Goal: Navigation & Orientation: Find specific page/section

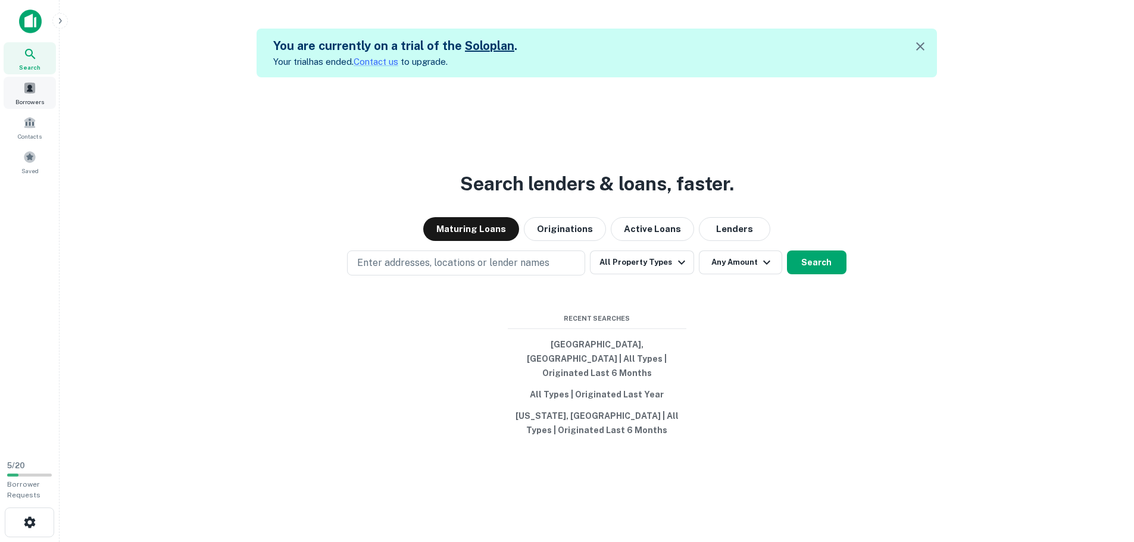
click at [29, 98] on span "Borrowers" at bounding box center [29, 102] width 29 height 10
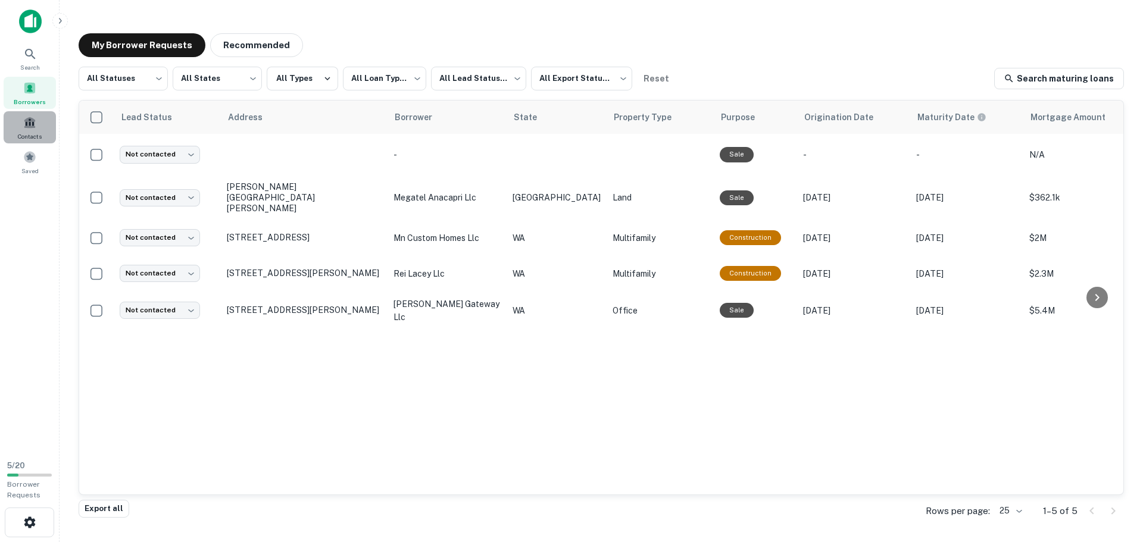
click at [32, 128] on span at bounding box center [29, 122] width 13 height 13
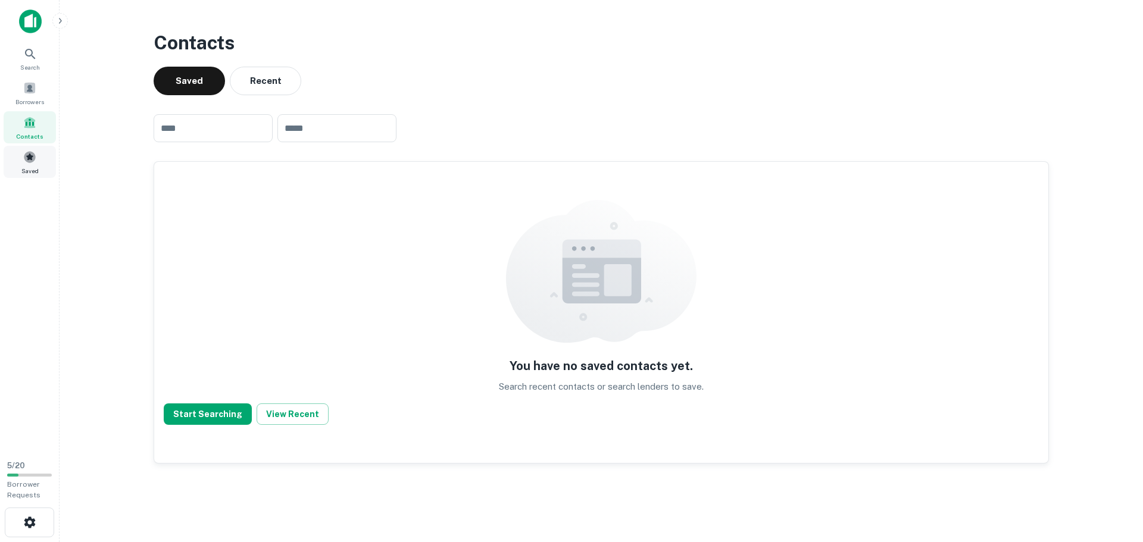
click at [30, 154] on span at bounding box center [29, 157] width 13 height 13
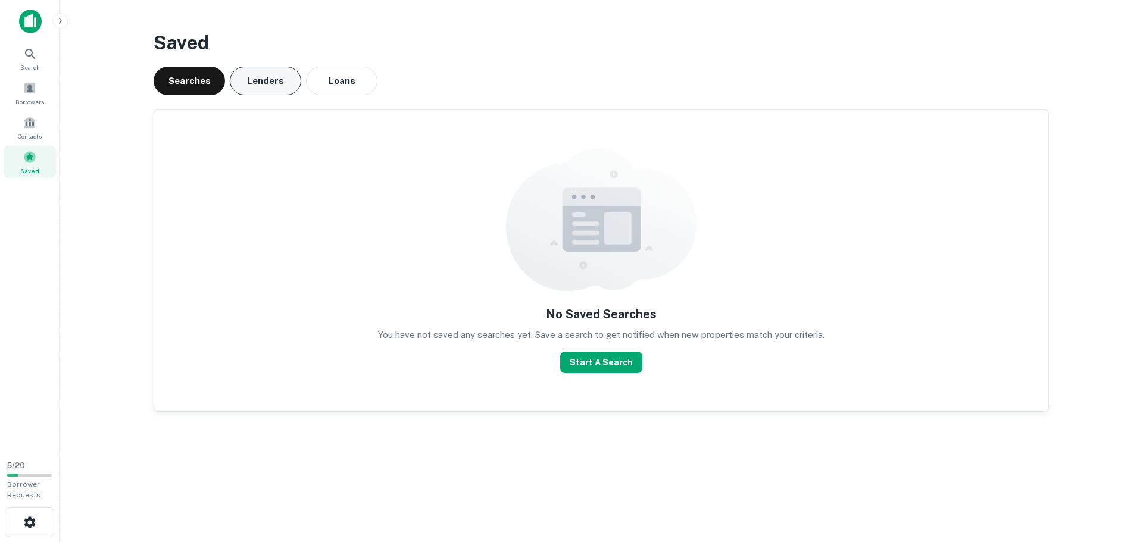
click at [261, 79] on button "Lenders" at bounding box center [265, 81] width 71 height 29
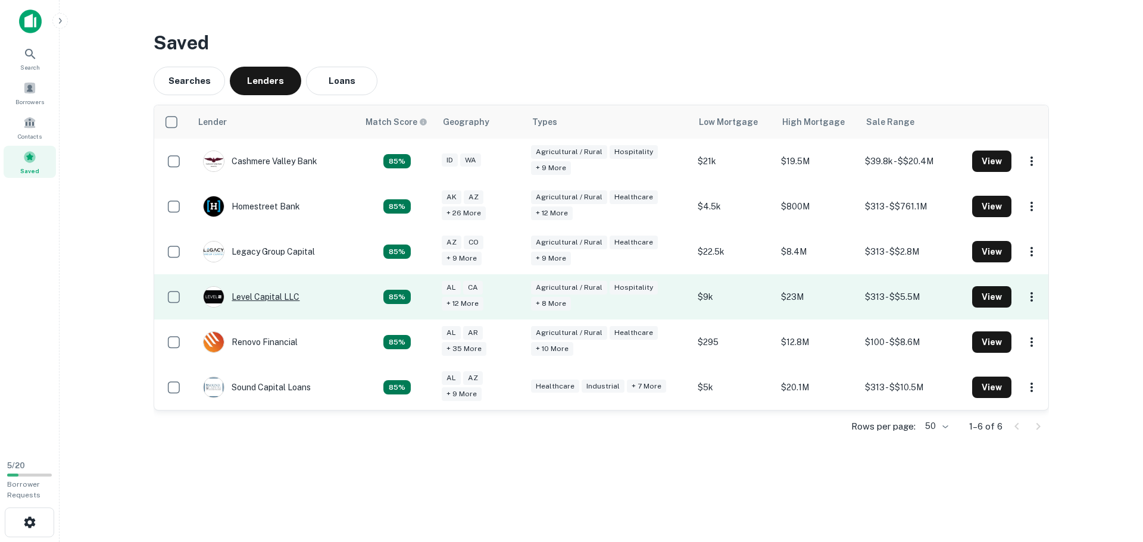
click at [270, 296] on div "Level Capital LLC" at bounding box center [251, 296] width 96 height 21
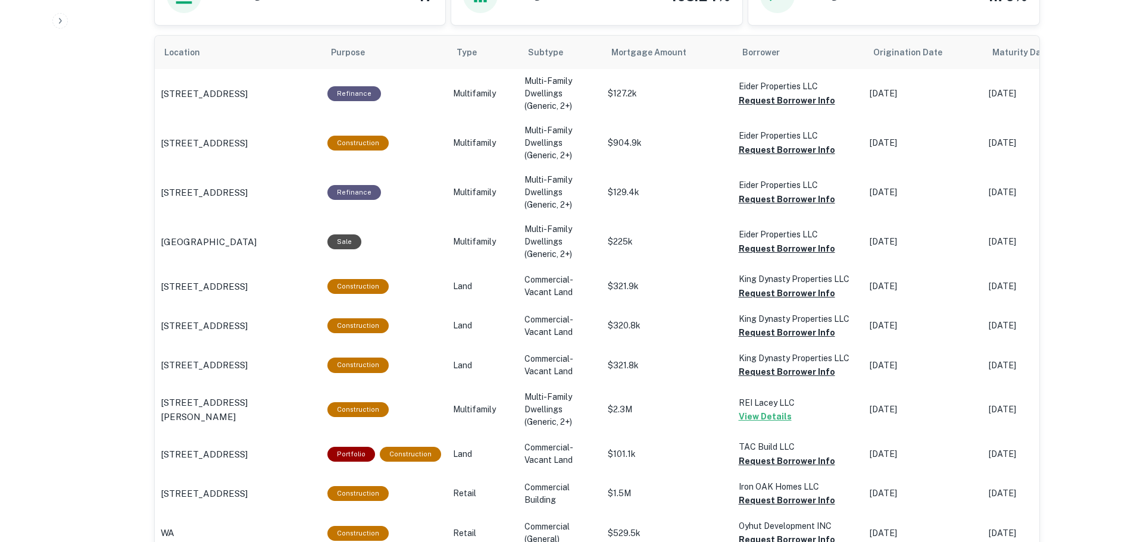
scroll to position [774, 0]
